Goal: Task Accomplishment & Management: Complete application form

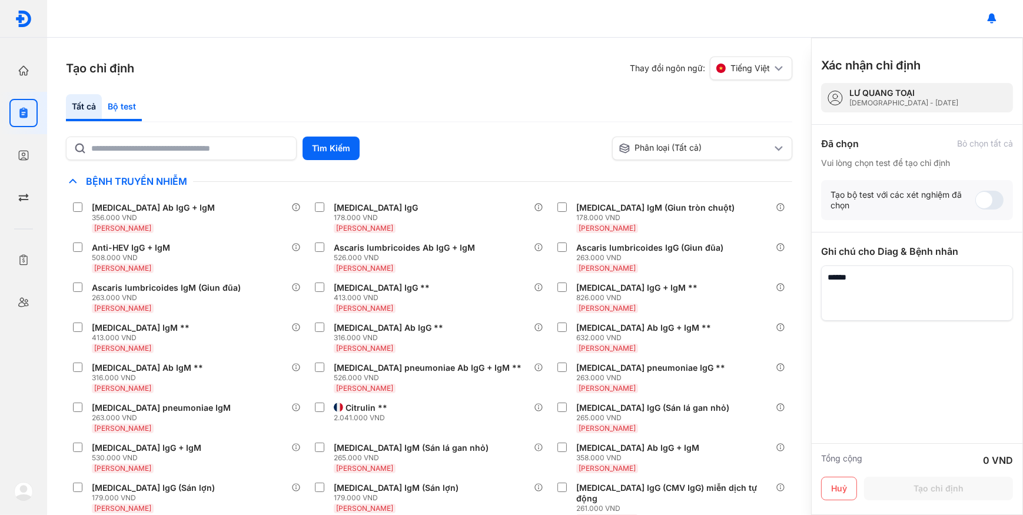
click at [112, 106] on div "Bộ test" at bounding box center [122, 107] width 40 height 27
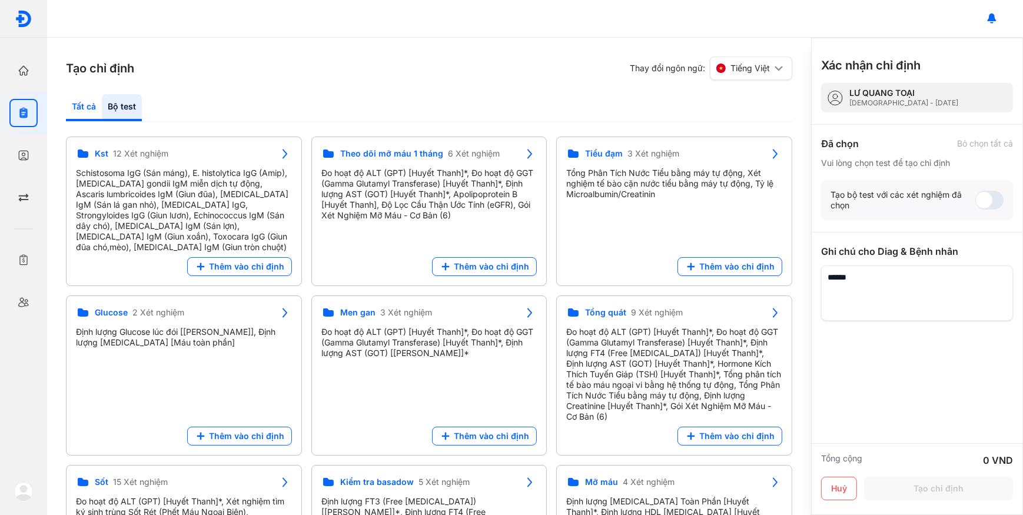
click at [102, 108] on div "Tất cả" at bounding box center [122, 107] width 40 height 27
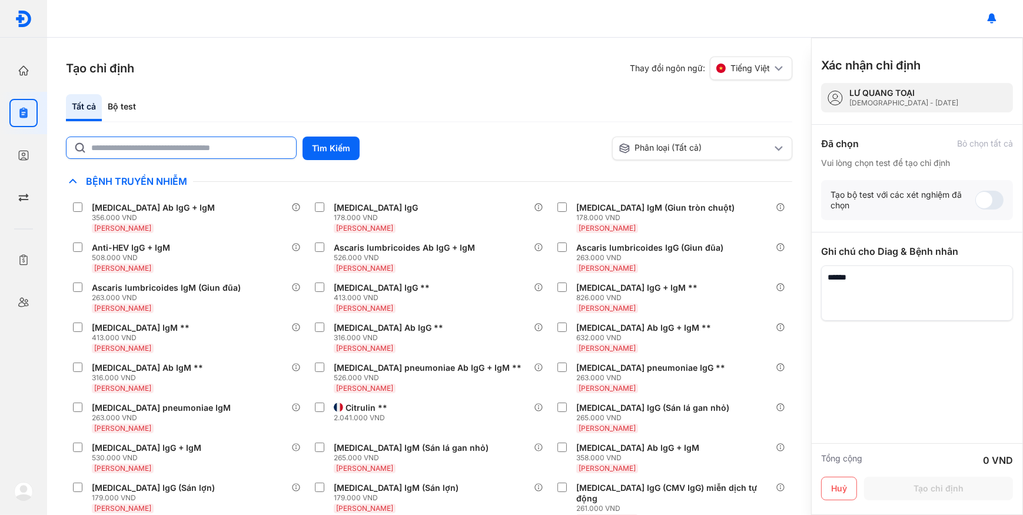
click at [118, 149] on input "text" at bounding box center [190, 147] width 198 height 21
type input "*"
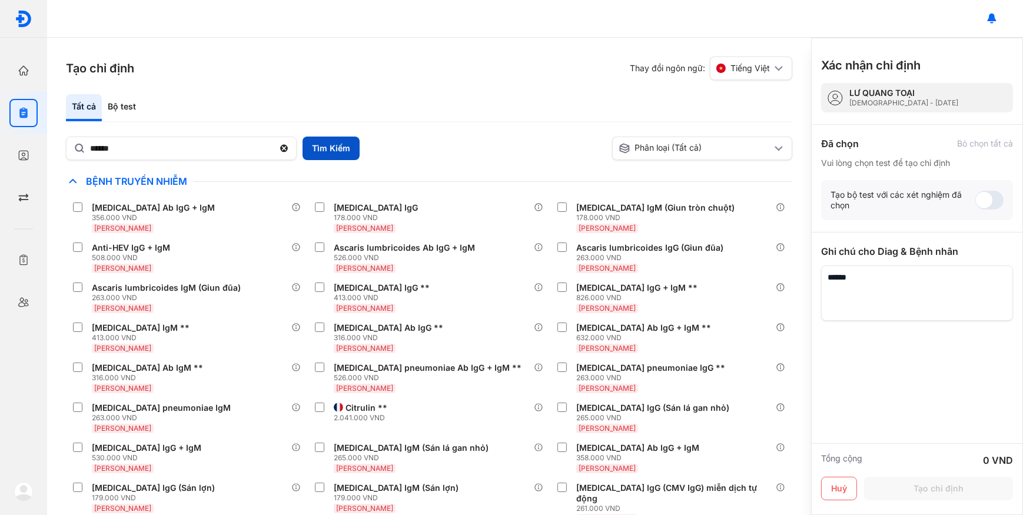
click at [307, 147] on button "Tìm Kiếm" at bounding box center [331, 149] width 57 height 24
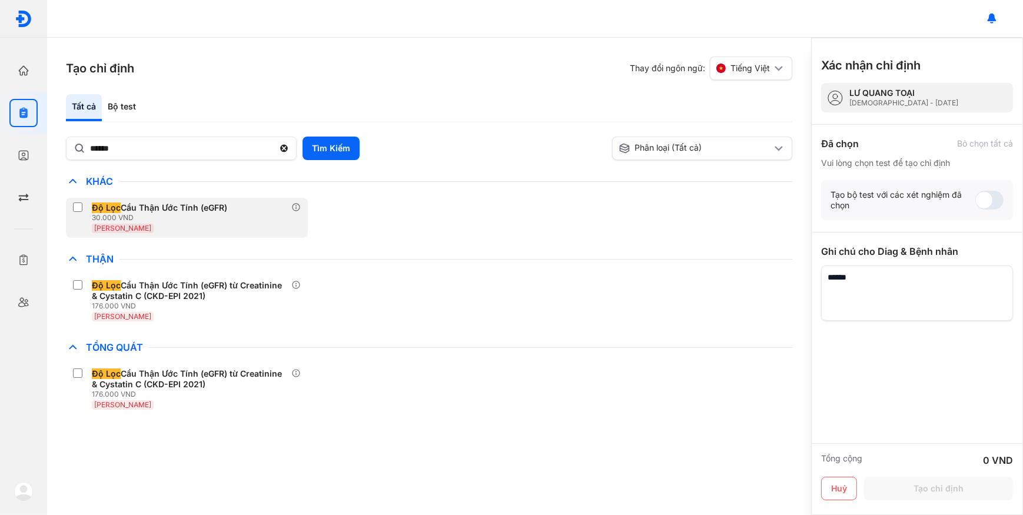
click at [227, 218] on div "30.000 VND" at bounding box center [162, 217] width 140 height 9
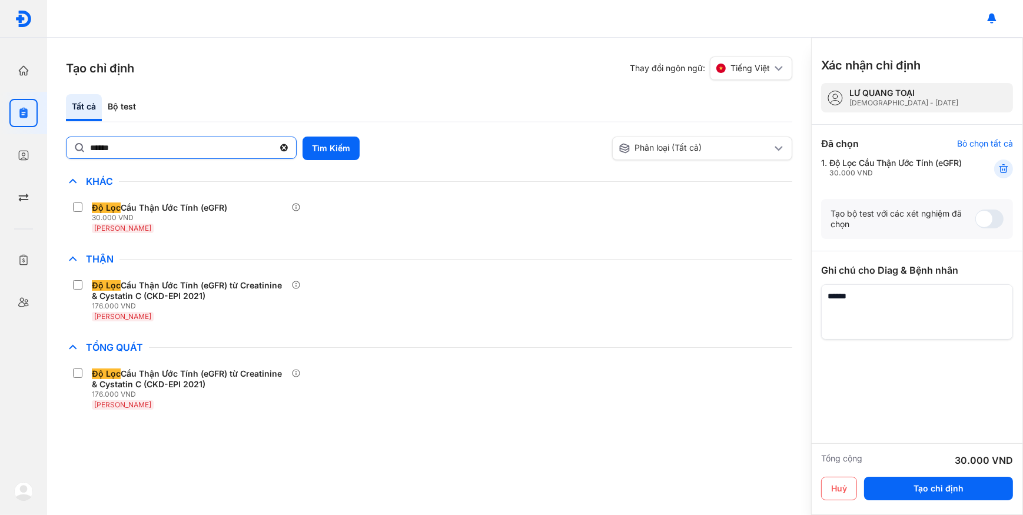
click at [199, 141] on input "******" at bounding box center [182, 147] width 184 height 21
type input "*"
click at [314, 137] on button "Tìm Kiếm" at bounding box center [331, 149] width 57 height 24
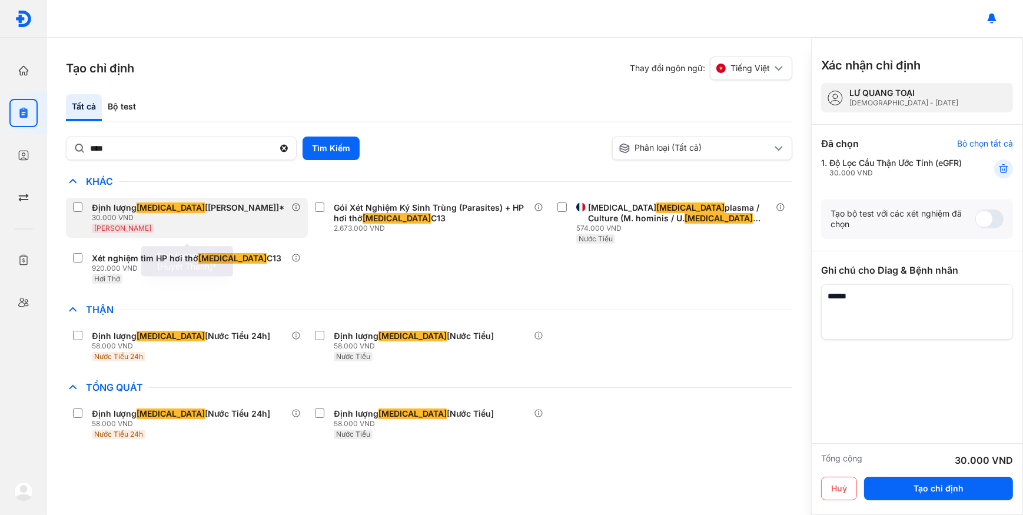
click at [211, 217] on div "30.000 VND" at bounding box center [190, 217] width 197 height 9
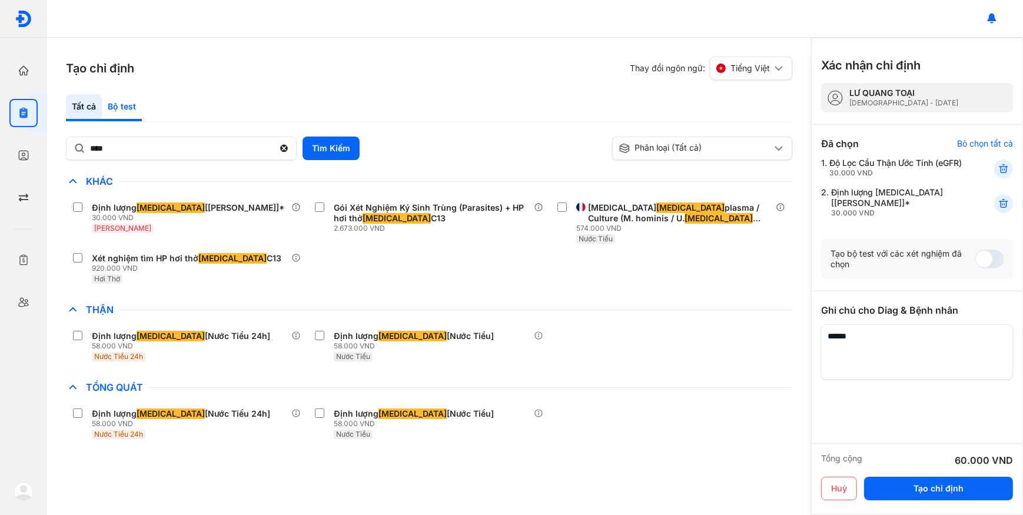
click at [124, 114] on div "Bộ test" at bounding box center [122, 107] width 40 height 27
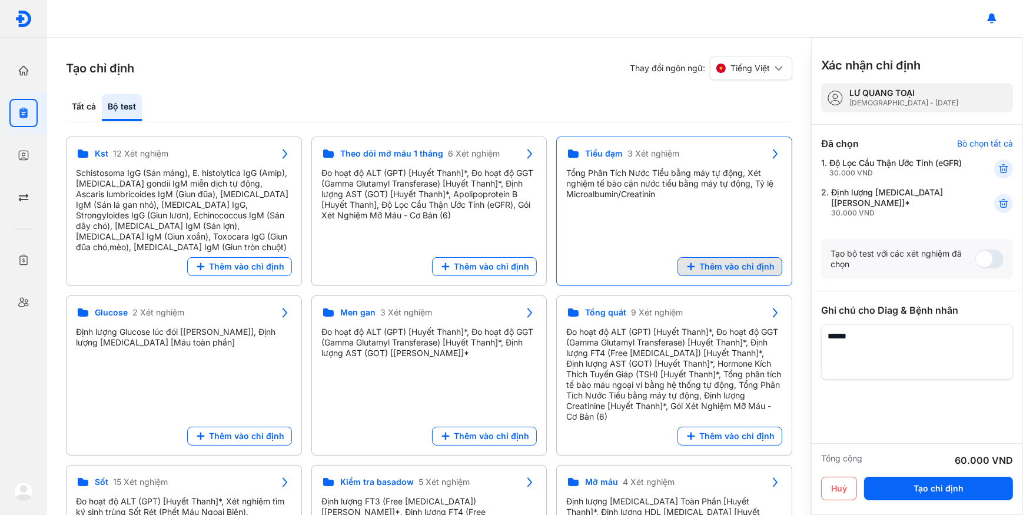
drag, startPoint x: 727, startPoint y: 261, endPoint x: 802, endPoint y: 264, distance: 74.2
click at [730, 261] on span "Thêm vào chỉ định" at bounding box center [736, 266] width 75 height 11
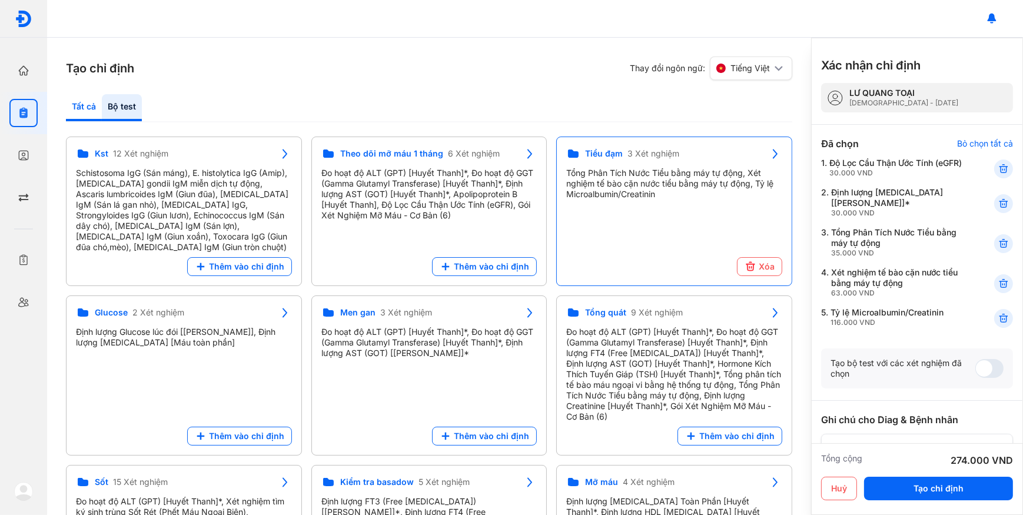
click at [102, 107] on div "Tất cả" at bounding box center [122, 107] width 40 height 27
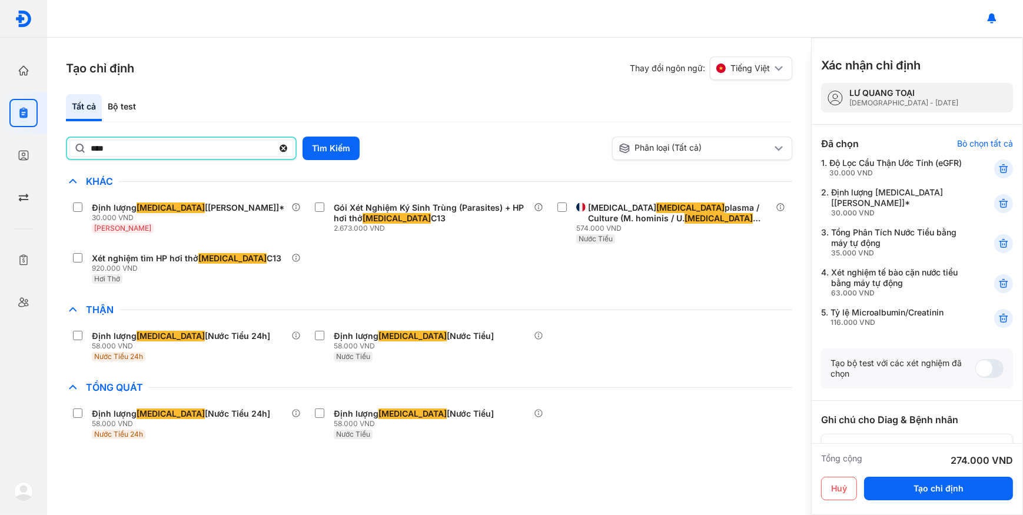
drag, startPoint x: 134, startPoint y: 154, endPoint x: 59, endPoint y: 165, distance: 75.7
click at [59, 165] on div "Tạo chỉ định Thay đổi ngôn ngữ: Tiếng Việt Tất cả Bộ test **** Tìm Kiếm Phân lo…" at bounding box center [429, 276] width 764 height 477
type input "*"
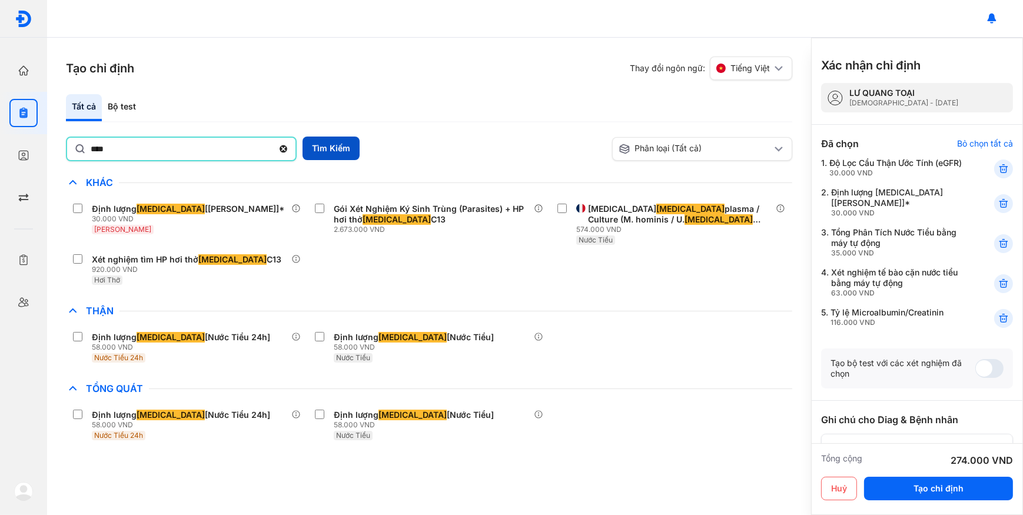
drag, startPoint x: 347, startPoint y: 141, endPoint x: 332, endPoint y: 149, distance: 16.9
click at [347, 142] on button "Tìm Kiếm" at bounding box center [331, 149] width 57 height 24
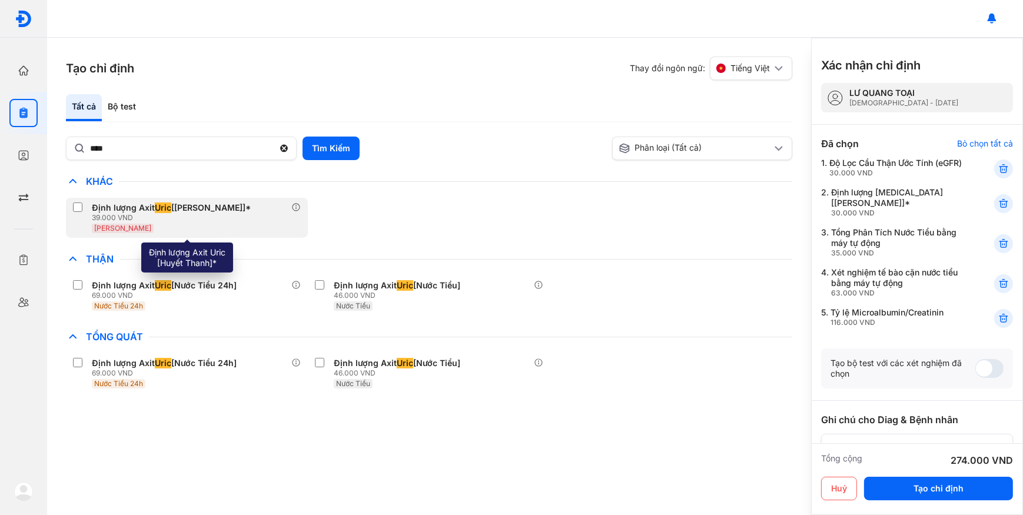
drag, startPoint x: 218, startPoint y: 224, endPoint x: 215, endPoint y: 209, distance: 15.0
click at [218, 224] on div "[PERSON_NAME]" at bounding box center [174, 227] width 164 height 11
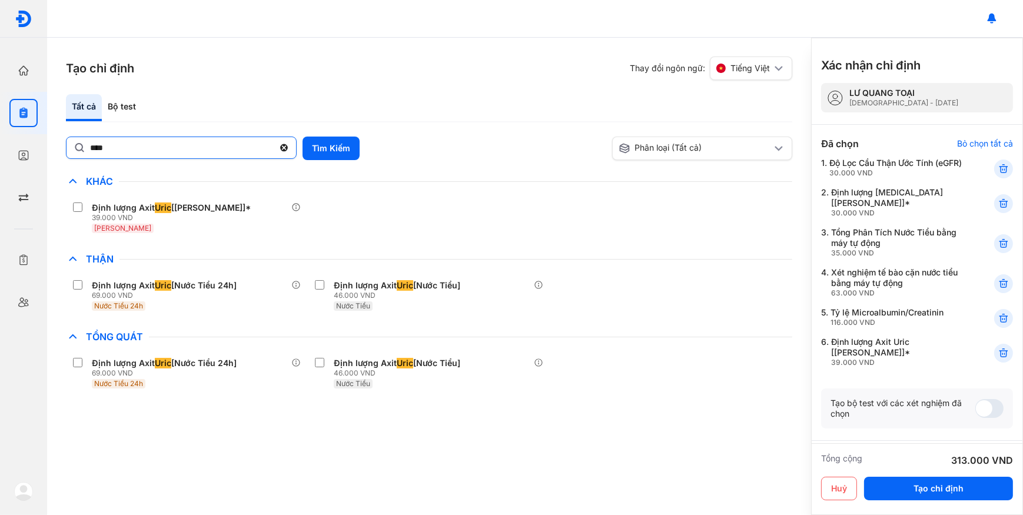
click at [206, 152] on input "****" at bounding box center [182, 147] width 184 height 21
type input "*"
click at [113, 109] on div "Bộ test" at bounding box center [122, 107] width 40 height 27
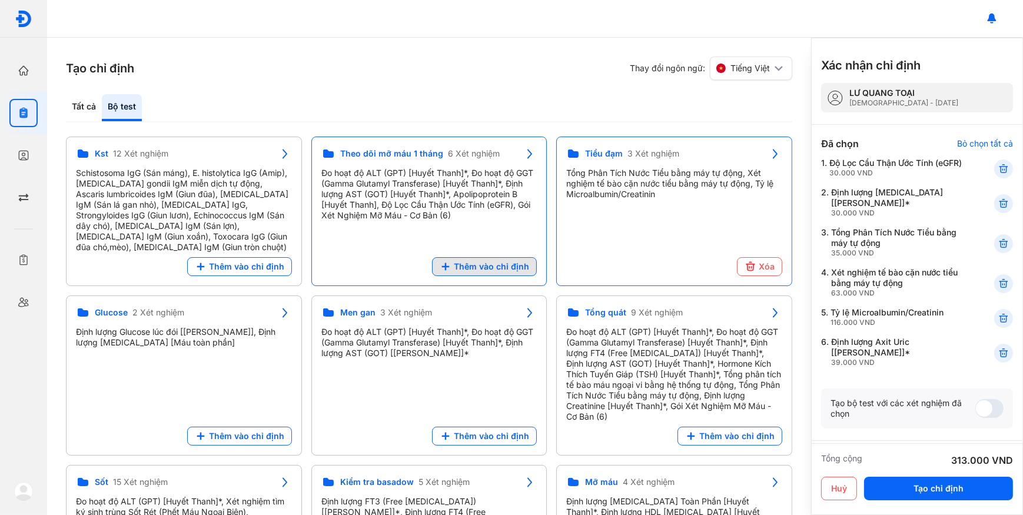
click at [476, 266] on span "Thêm vào chỉ định" at bounding box center [491, 266] width 75 height 11
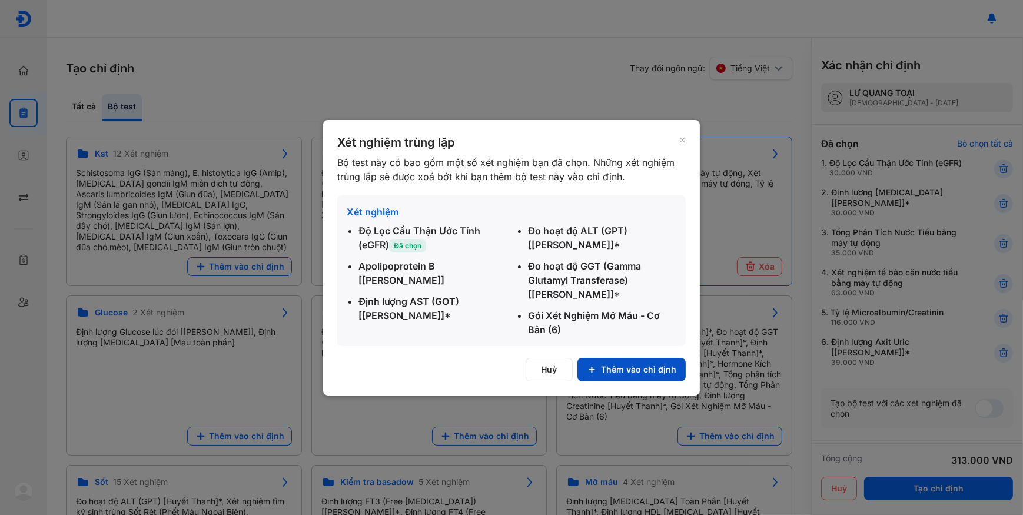
click at [657, 368] on button "Thêm vào chỉ định" at bounding box center [631, 370] width 108 height 24
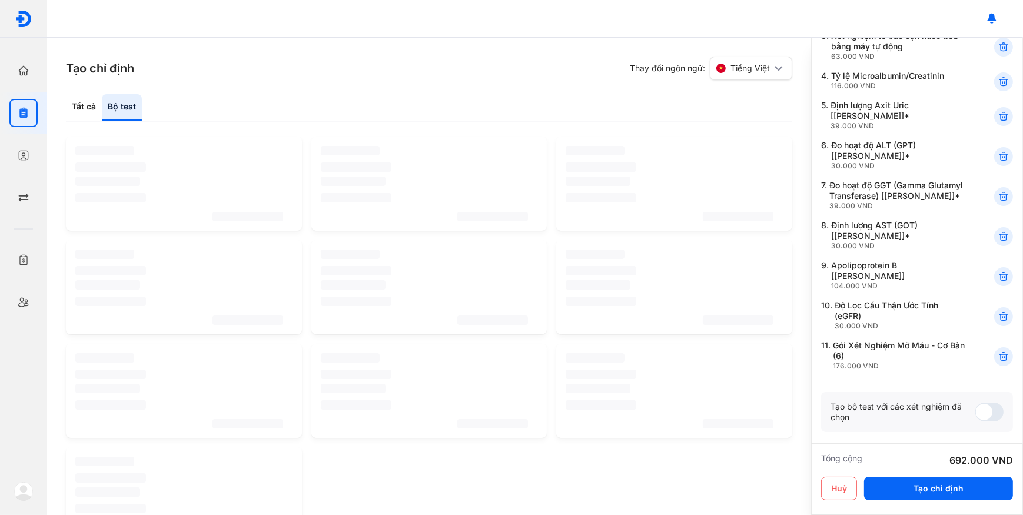
scroll to position [214, 0]
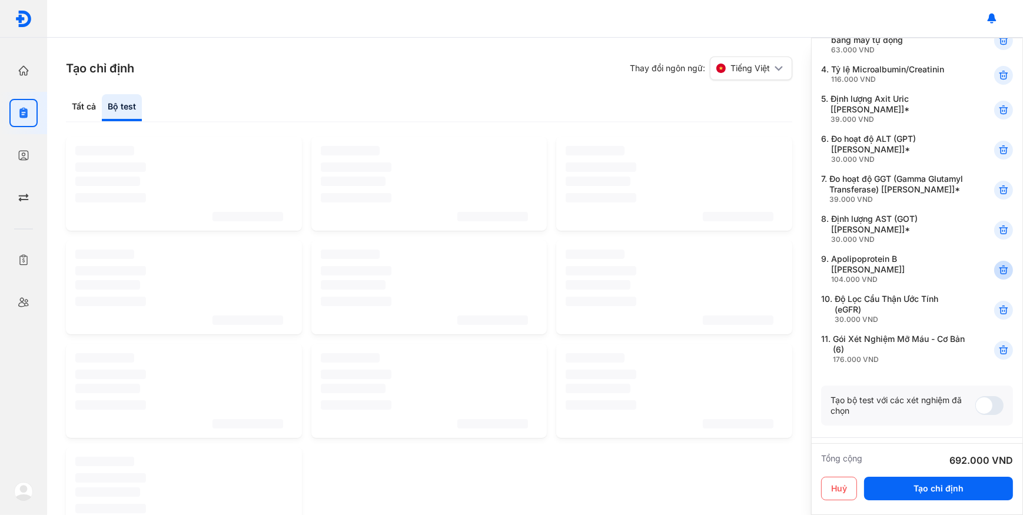
click at [998, 264] on icon at bounding box center [1004, 270] width 12 height 12
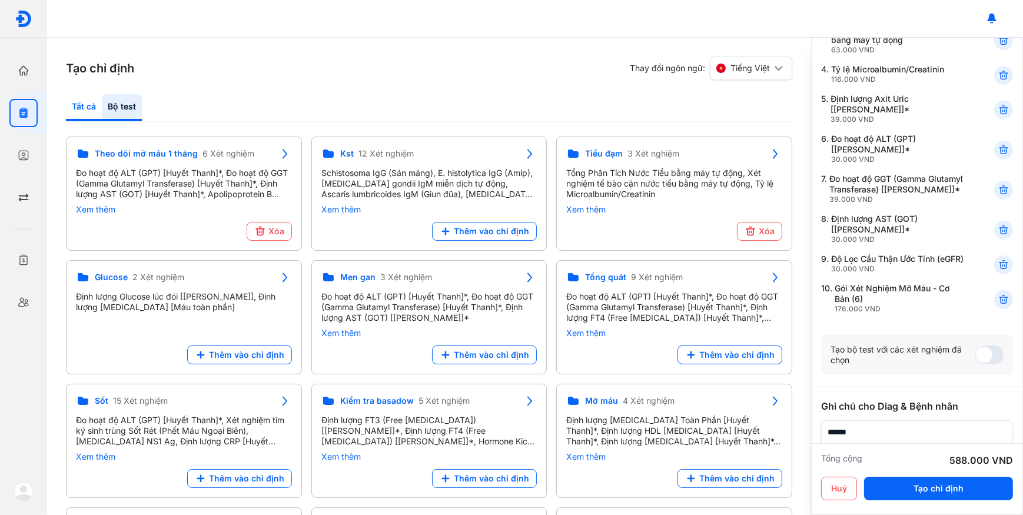
click at [102, 105] on div "Tất cả" at bounding box center [122, 107] width 40 height 27
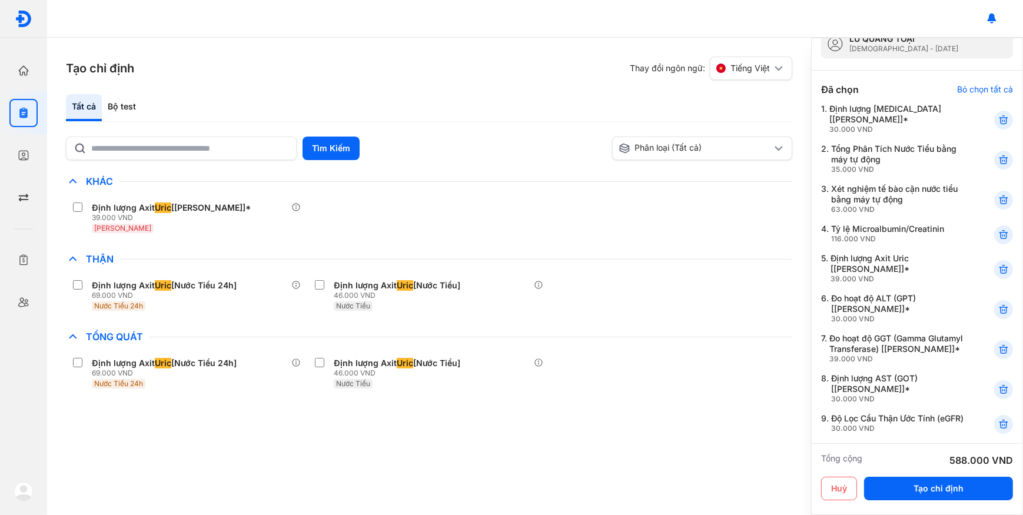
scroll to position [107, 0]
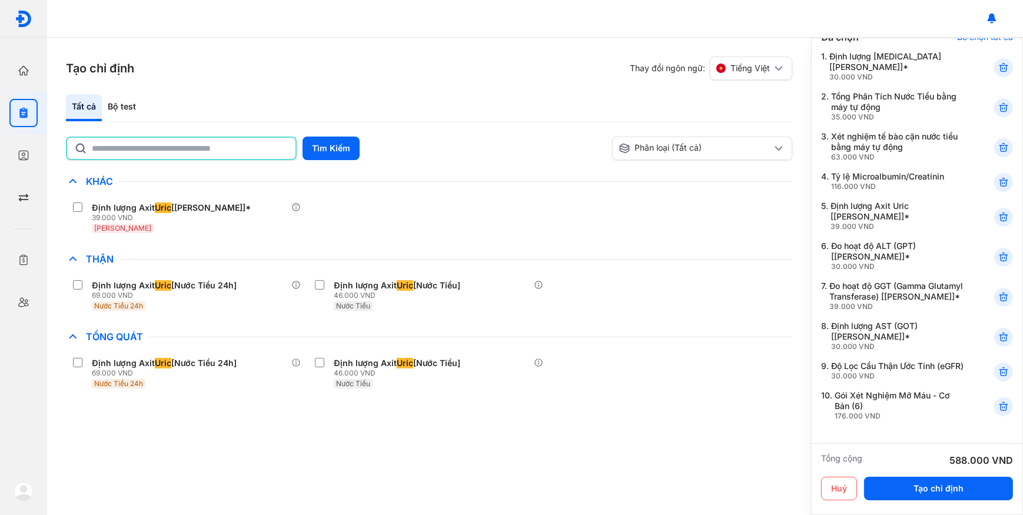
click at [154, 153] on input "text" at bounding box center [190, 148] width 197 height 21
click at [111, 107] on div "Bộ test" at bounding box center [122, 107] width 40 height 27
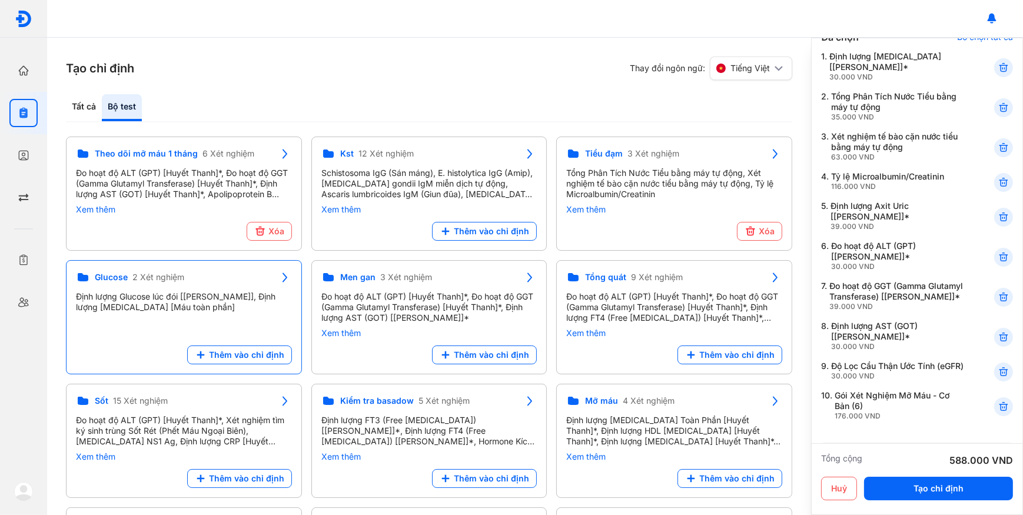
drag, startPoint x: 246, startPoint y: 355, endPoint x: 300, endPoint y: 353, distance: 54.2
click at [247, 355] on span "Thêm vào chỉ định" at bounding box center [246, 355] width 75 height 11
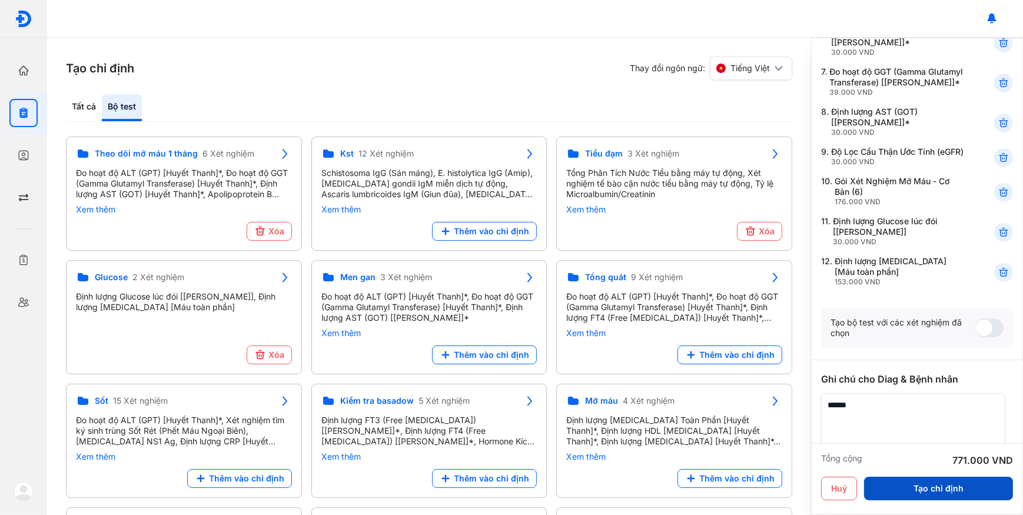
scroll to position [374, 0]
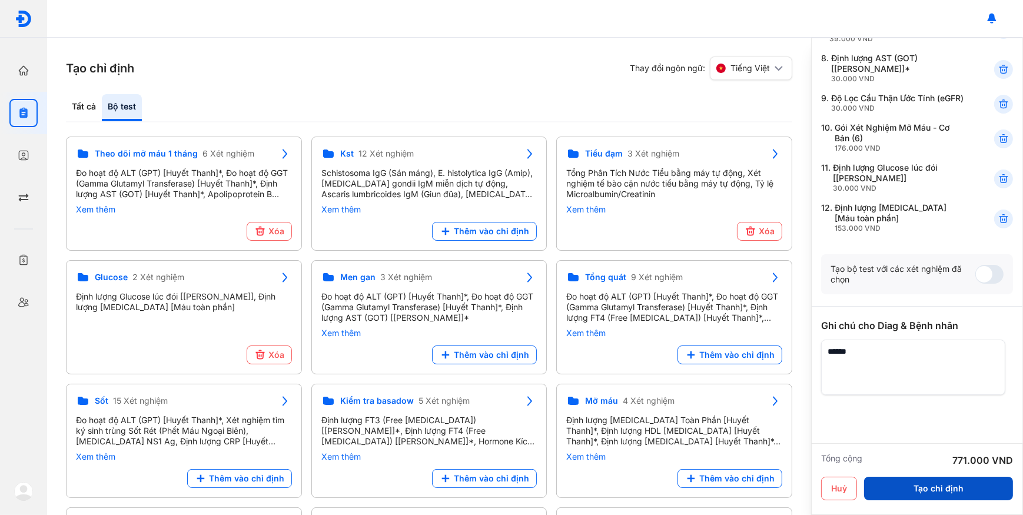
click at [936, 487] on button "Tạo chỉ định" at bounding box center [938, 489] width 149 height 24
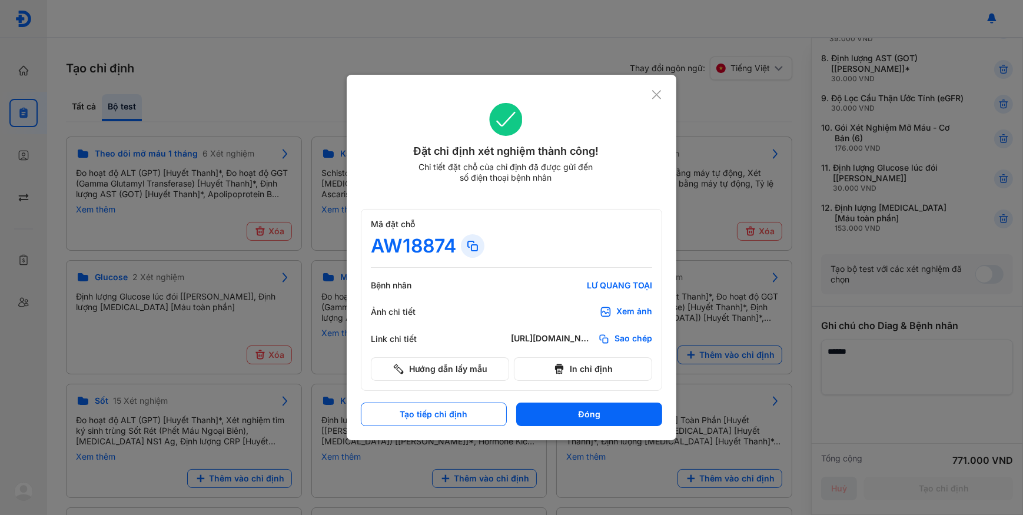
scroll to position [364, 0]
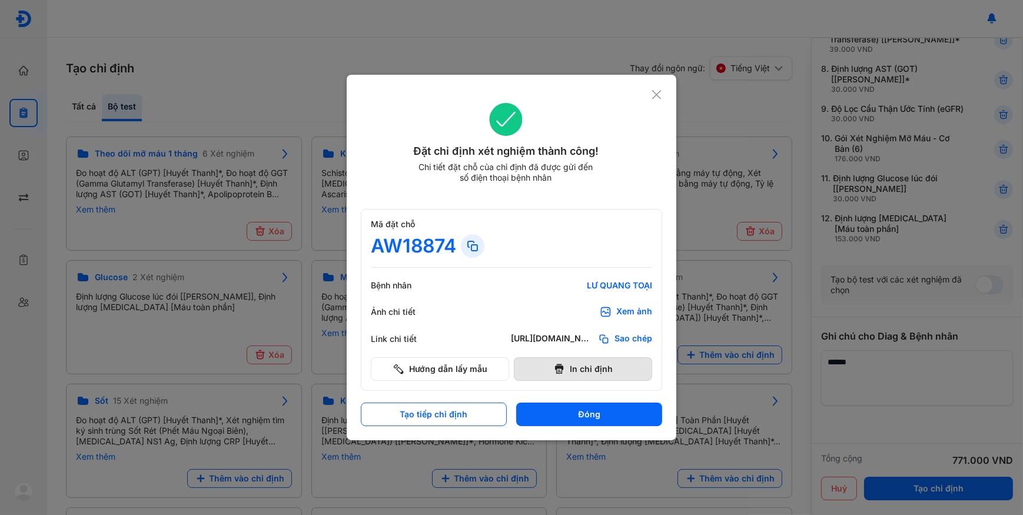
click at [600, 368] on button "In chỉ định" at bounding box center [583, 369] width 138 height 24
click at [656, 89] on icon at bounding box center [656, 95] width 11 height 12
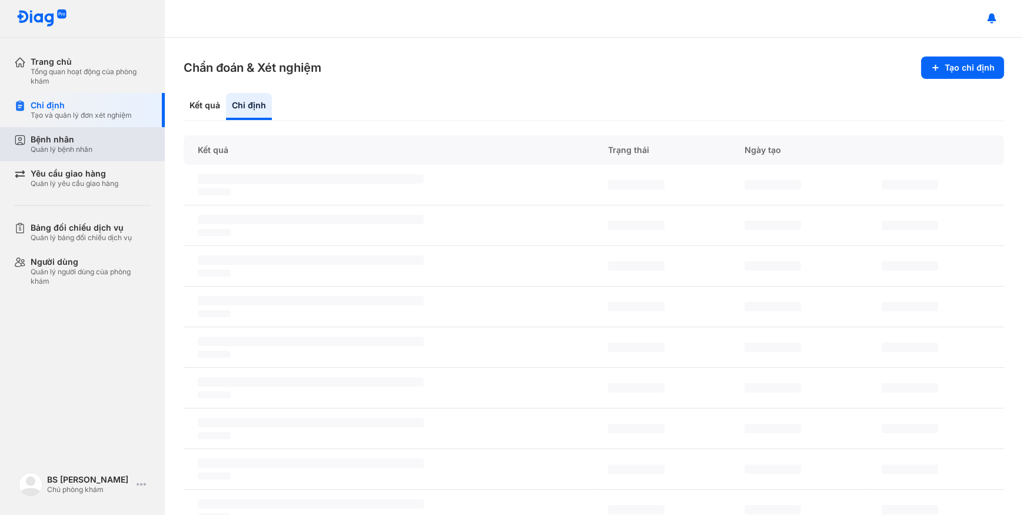
drag, startPoint x: 86, startPoint y: 164, endPoint x: 94, endPoint y: 158, distance: 9.7
click at [88, 162] on div "Yêu cầu giao hàng Quản lý yêu cầu giao hàng" at bounding box center [89, 178] width 151 height 34
click at [97, 152] on div "Bệnh nhân Quản lý bệnh nhân" at bounding box center [91, 144] width 120 height 20
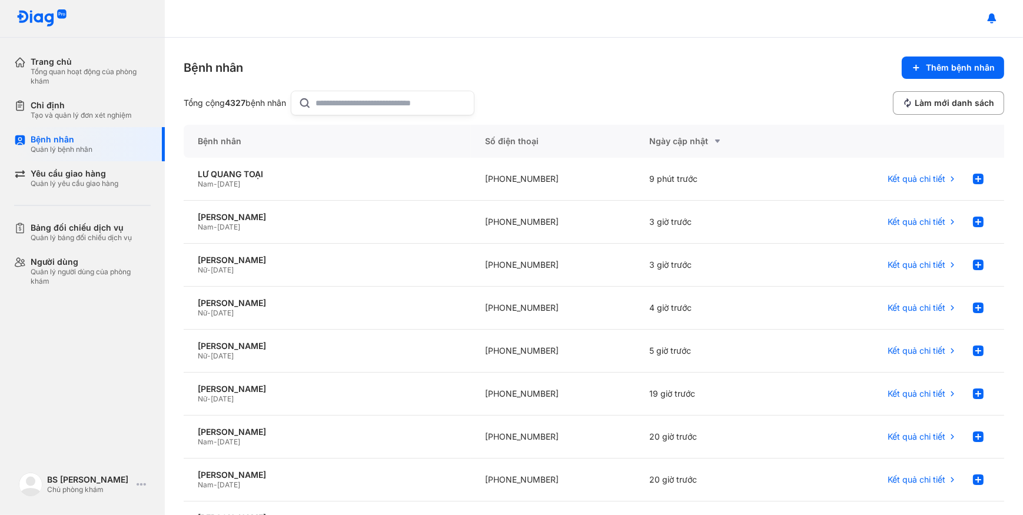
click at [335, 99] on input "text" at bounding box center [391, 103] width 151 height 24
click at [936, 61] on button "Thêm bệnh nhân" at bounding box center [953, 67] width 102 height 22
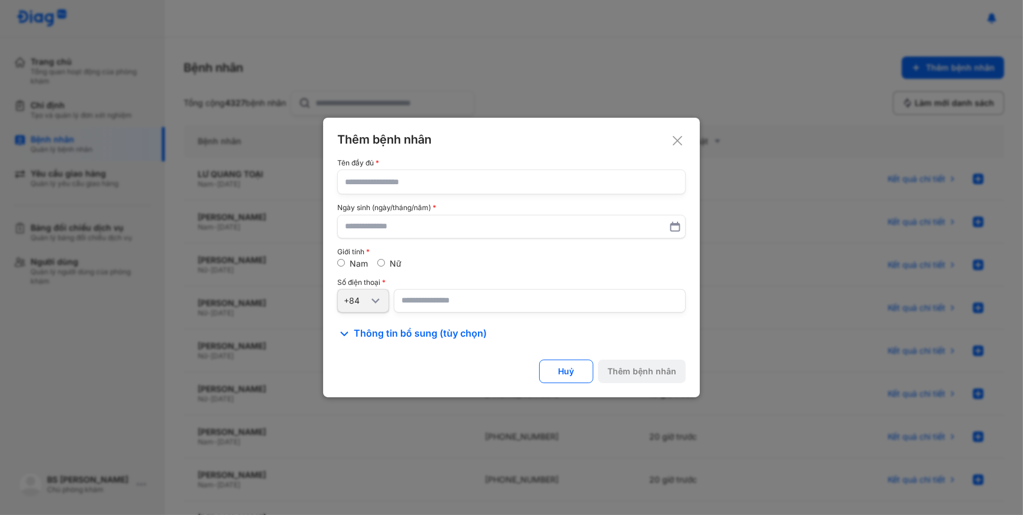
click at [66, 167] on div at bounding box center [511, 257] width 1023 height 515
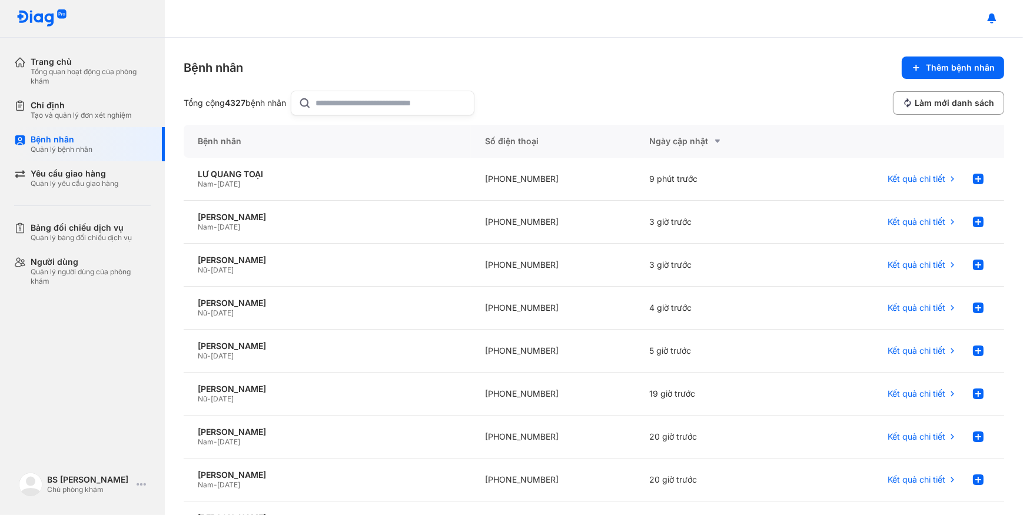
click at [358, 102] on input "text" at bounding box center [391, 103] width 151 height 24
paste input "**********"
type input "**********"
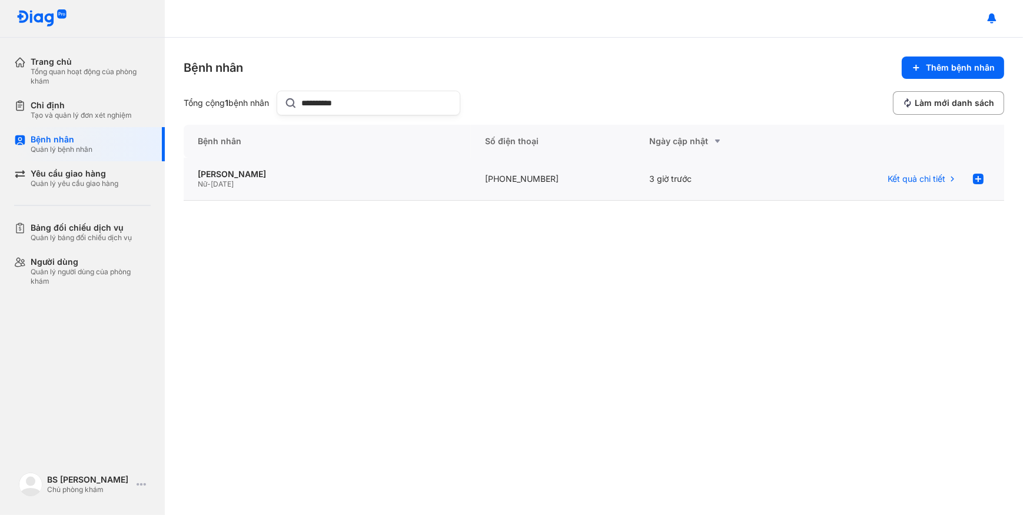
click at [284, 181] on div "Nữ - 02/10/1982" at bounding box center [327, 184] width 259 height 9
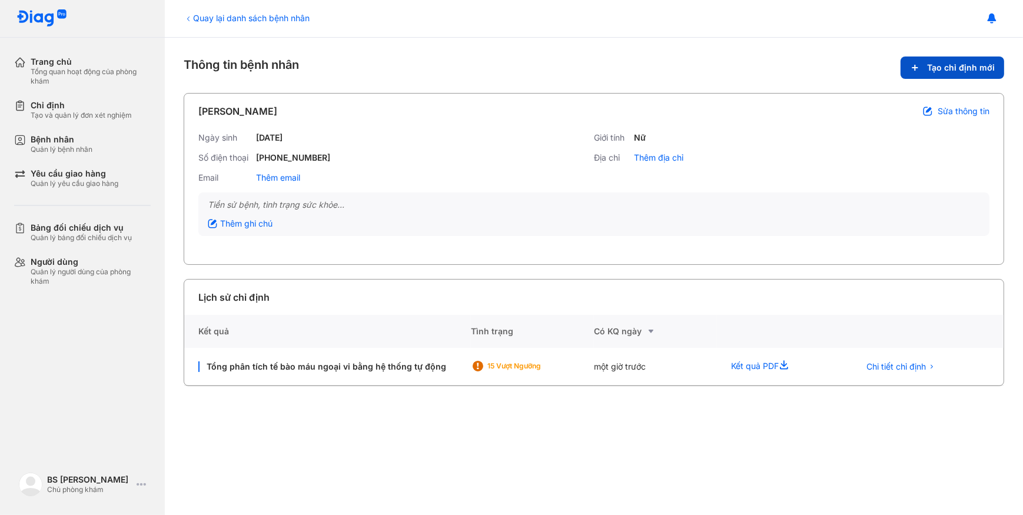
drag, startPoint x: 973, startPoint y: 72, endPoint x: 960, endPoint y: 77, distance: 14.3
click at [964, 75] on button "Tạo chỉ định mới" at bounding box center [952, 67] width 104 height 22
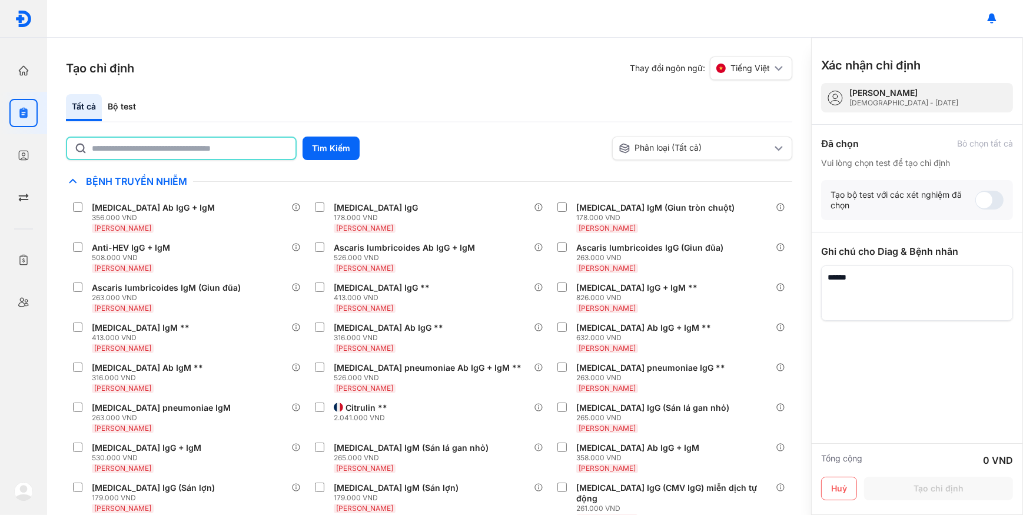
click at [159, 138] on input "text" at bounding box center [190, 148] width 197 height 21
type input "*********"
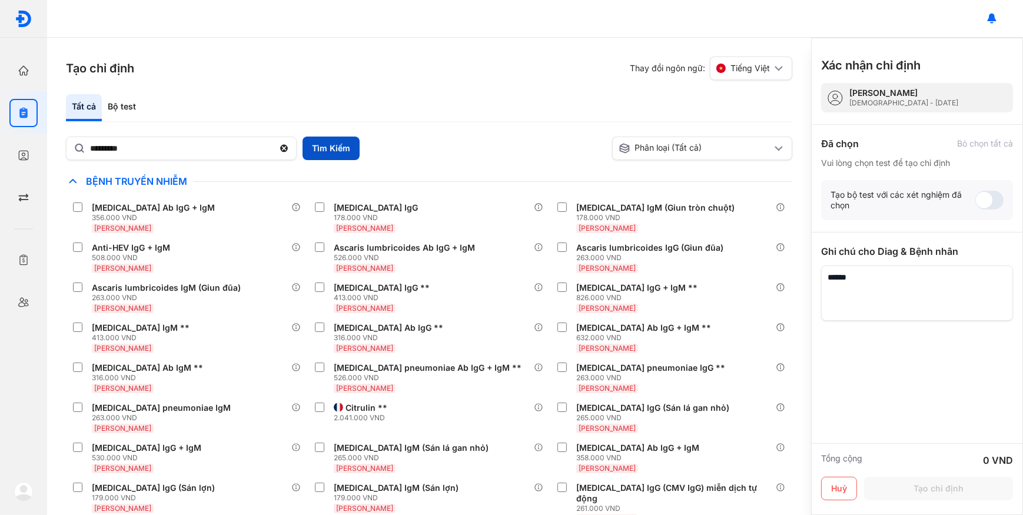
click at [309, 148] on button "Tìm Kiếm" at bounding box center [331, 149] width 57 height 24
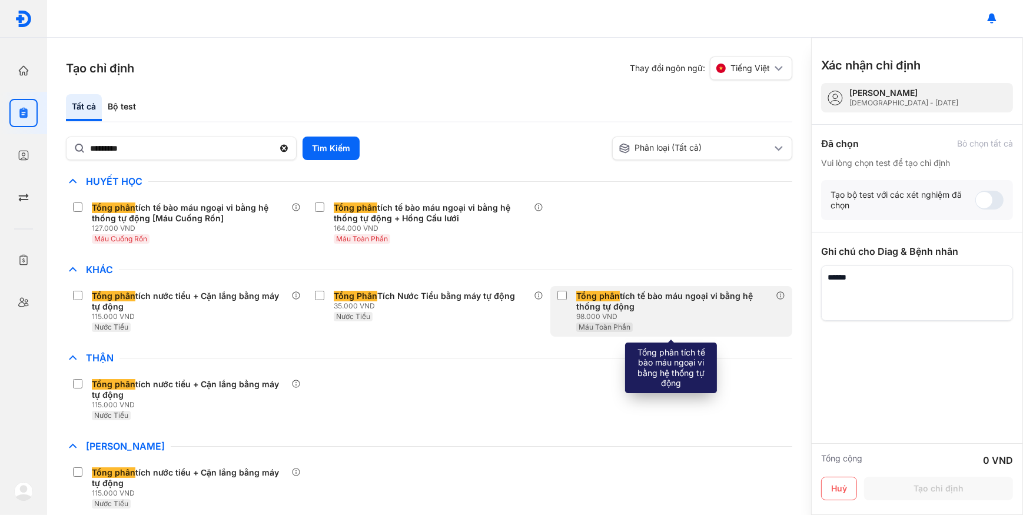
click at [644, 320] on div "98.000 VND" at bounding box center [676, 316] width 200 height 9
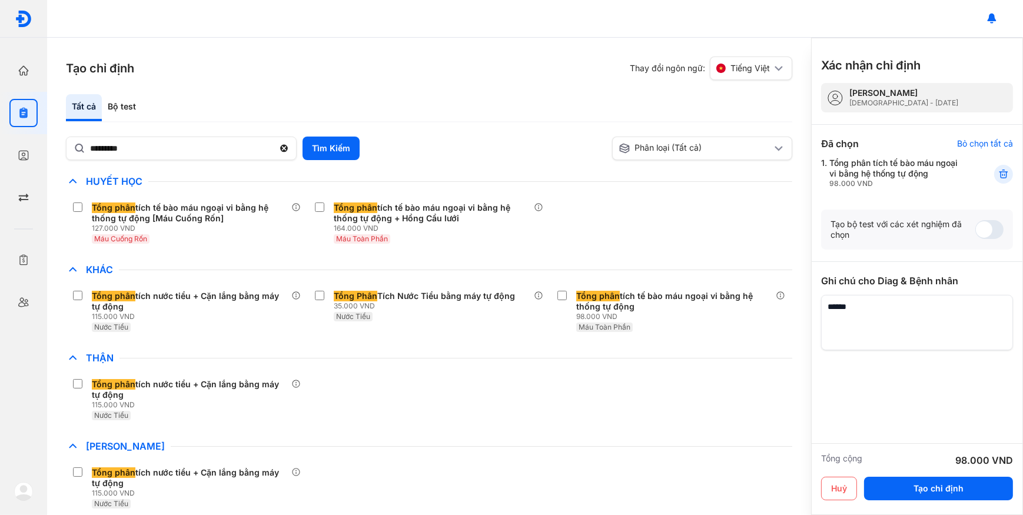
click at [925, 342] on textarea at bounding box center [917, 322] width 192 height 55
type textarea "**********"
click at [975, 491] on button "Tạo chỉ định" at bounding box center [938, 489] width 149 height 24
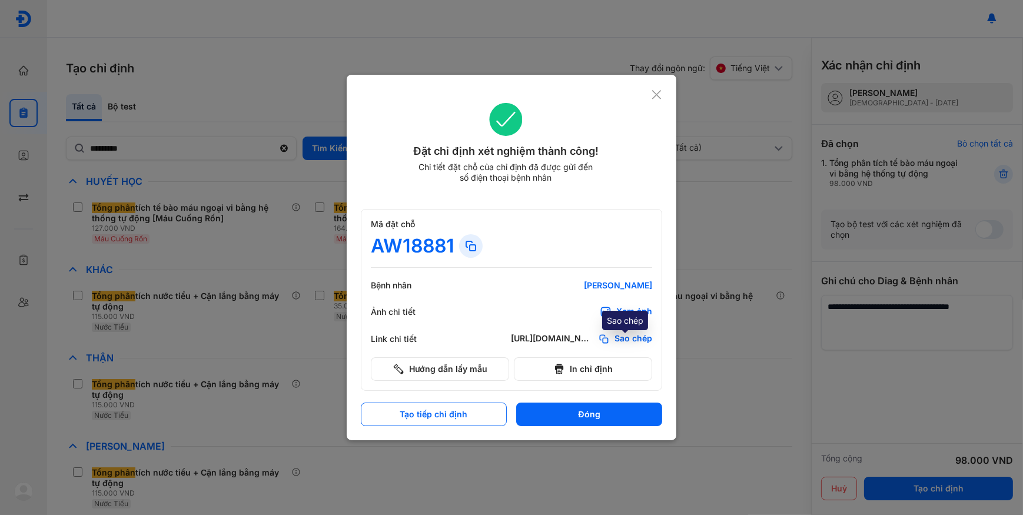
drag, startPoint x: 641, startPoint y: 333, endPoint x: 347, endPoint y: 47, distance: 410.4
click at [641, 332] on div "Link chi tiết [URL][DOMAIN_NAME] Sao chép" at bounding box center [511, 339] width 281 height 18
